Goal: Task Accomplishment & Management: Manage account settings

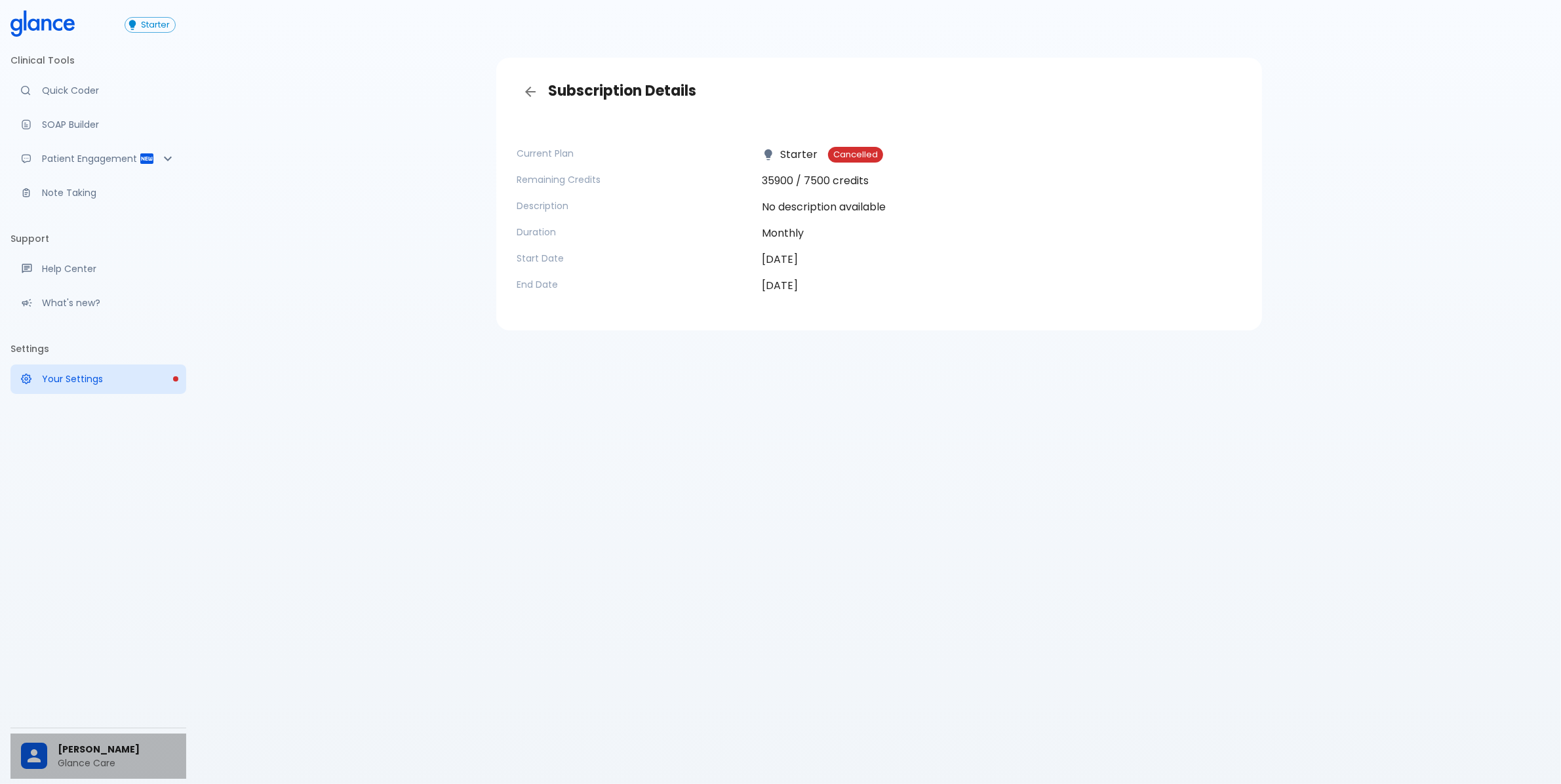
click at [103, 743] on span "[PERSON_NAME]" at bounding box center [116, 749] width 118 height 14
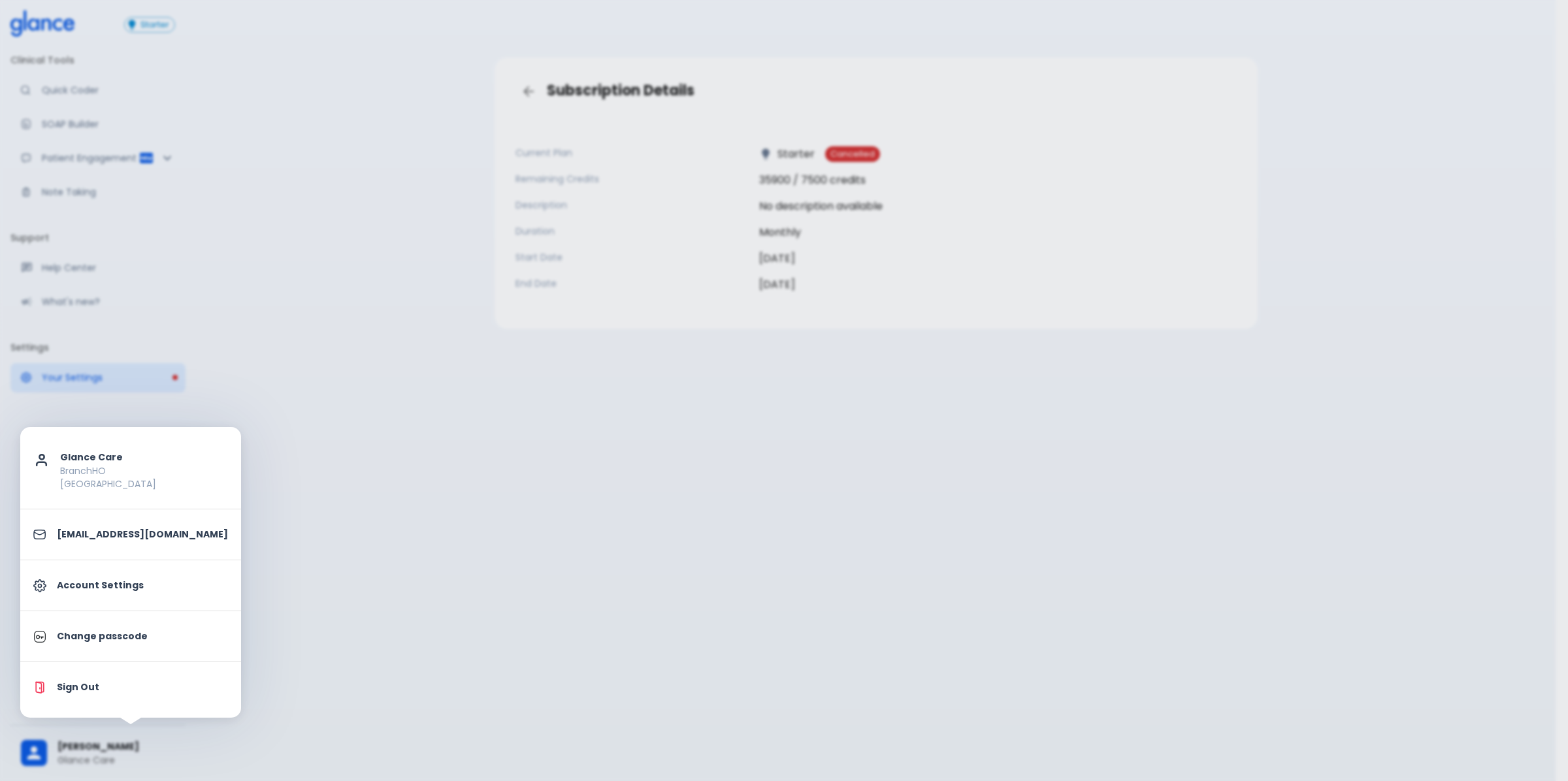
click at [104, 683] on p "Sign Out" at bounding box center [142, 687] width 171 height 14
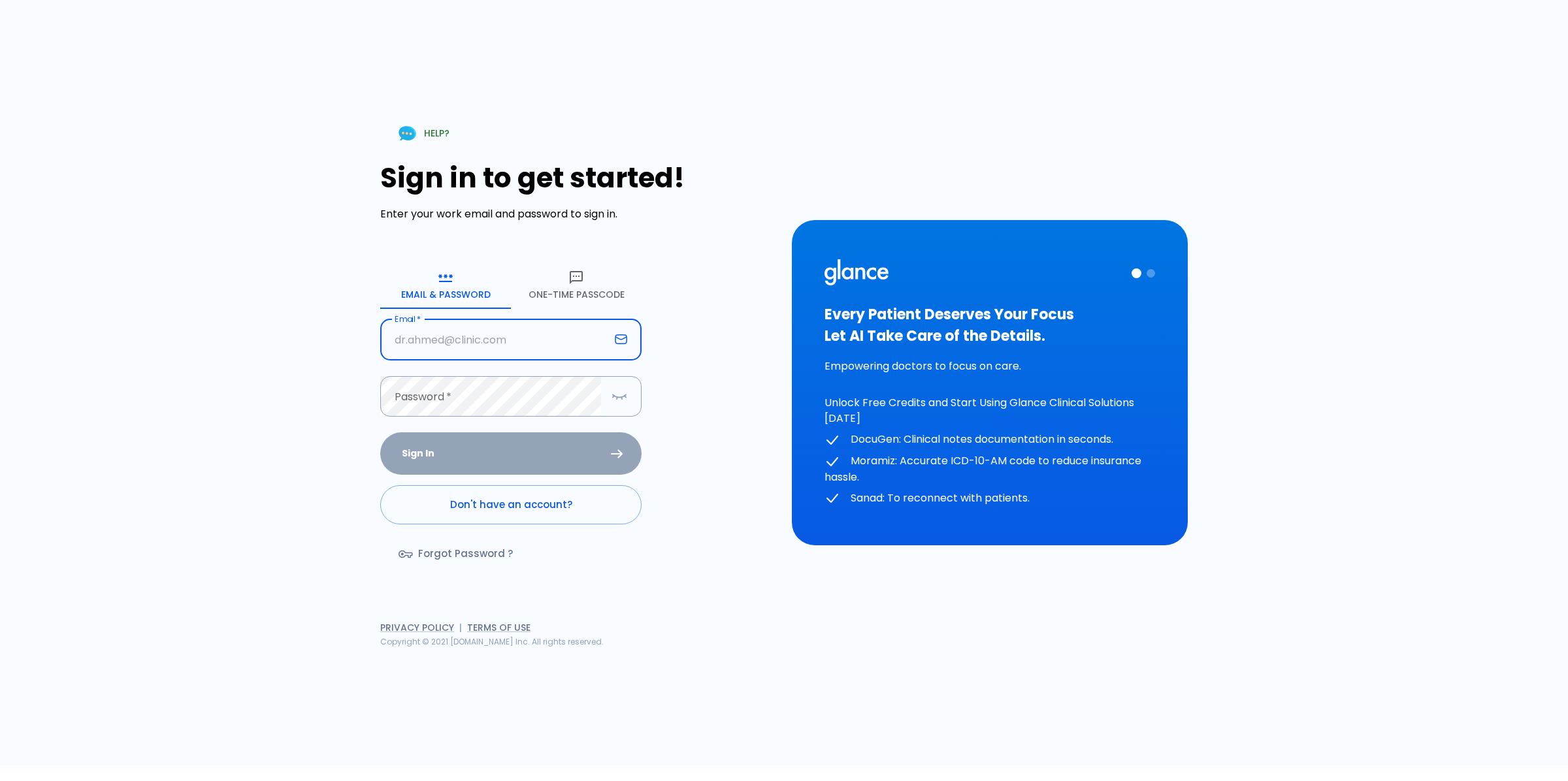
click at [422, 336] on input "text" at bounding box center [495, 340] width 229 height 41
type input "Dr.jahhaaf@glance.care"
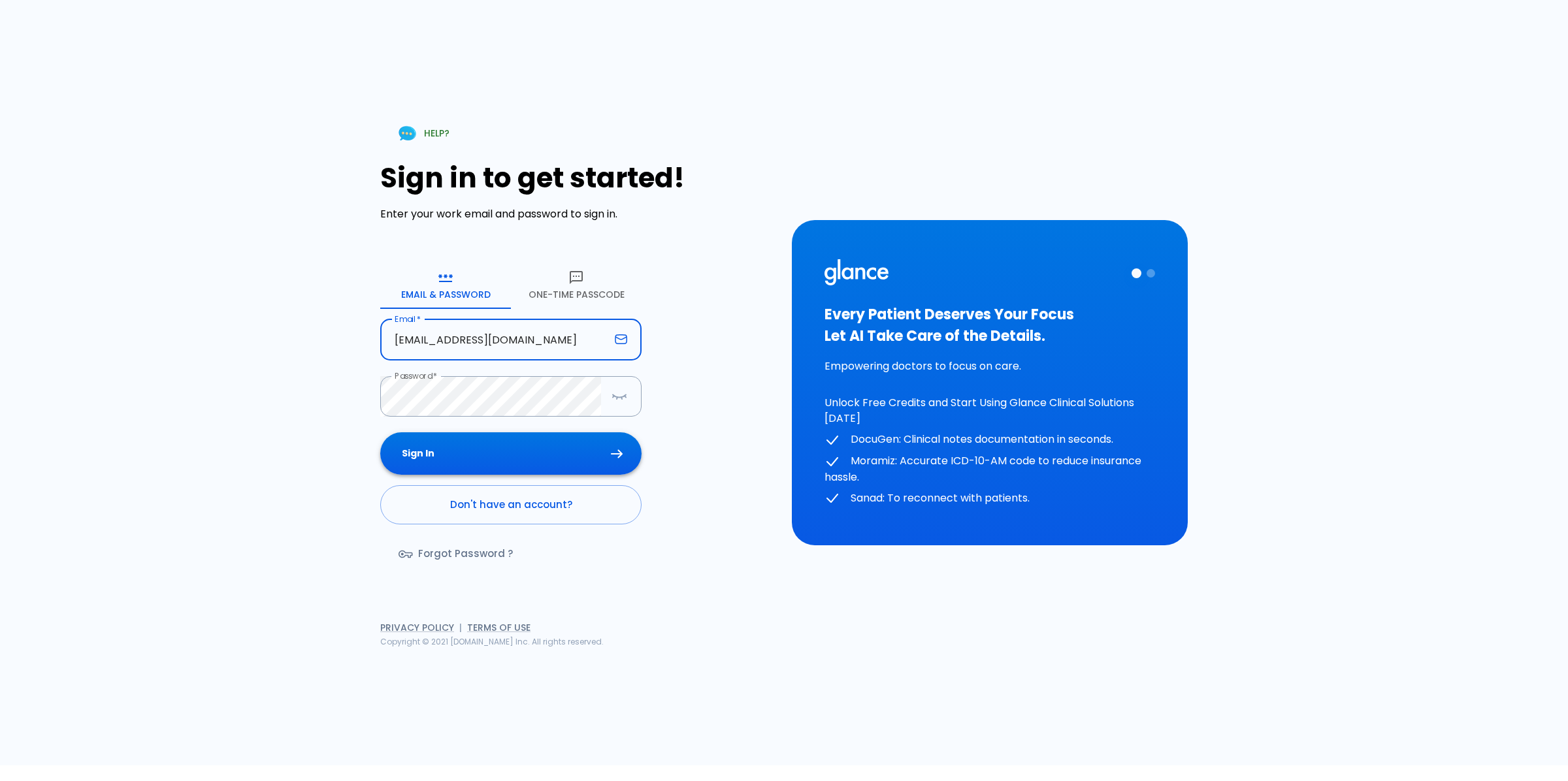
click at [547, 459] on button "Sign In" at bounding box center [511, 454] width 261 height 43
